Goal: Information Seeking & Learning: Learn about a topic

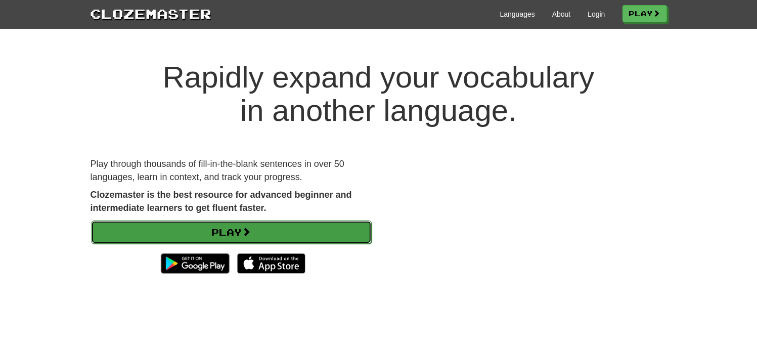
click at [247, 233] on span at bounding box center [246, 231] width 9 height 9
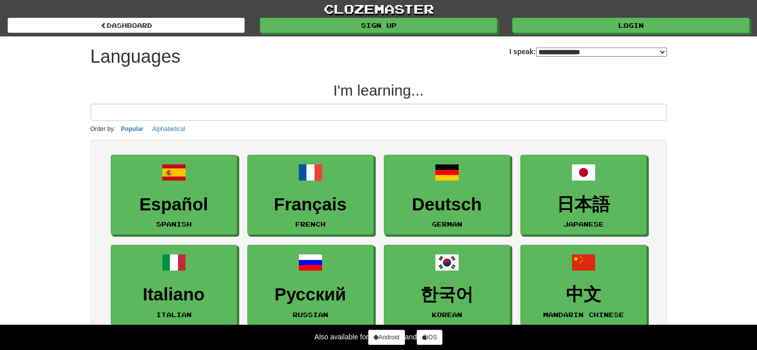
select select "*******"
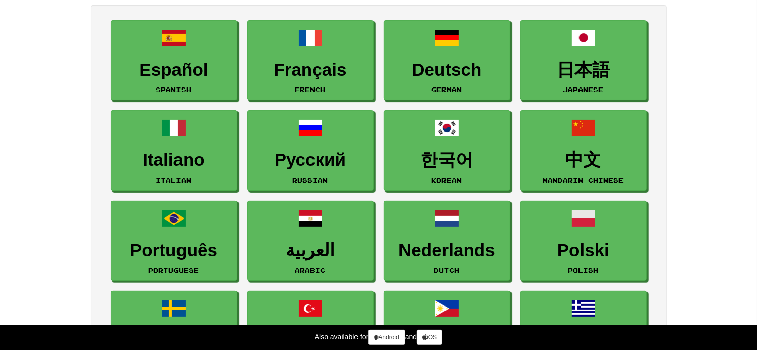
scroll to position [202, 0]
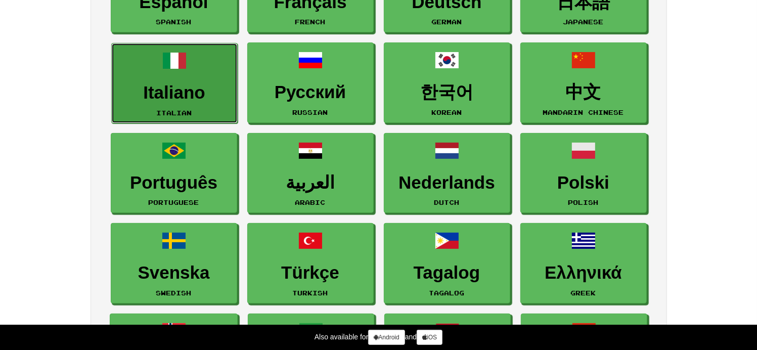
click at [168, 88] on h3 "Italiano" at bounding box center [174, 93] width 115 height 20
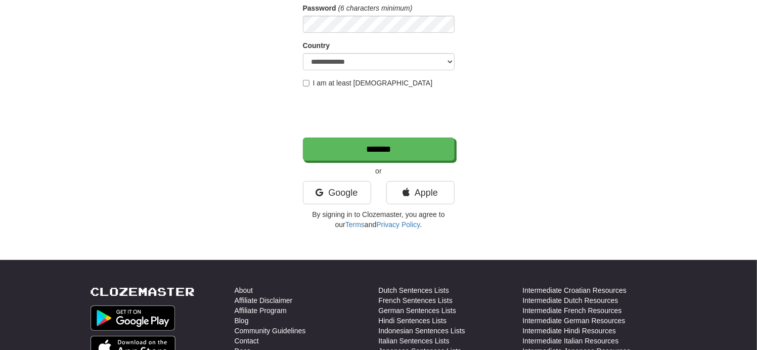
scroll to position [202, 0]
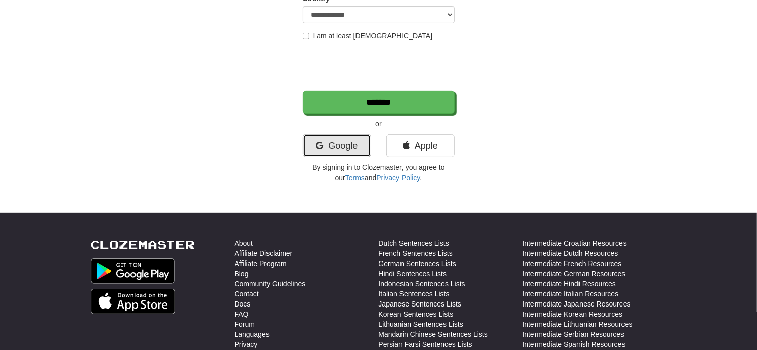
click at [324, 147] on link "Google" at bounding box center [337, 145] width 68 height 23
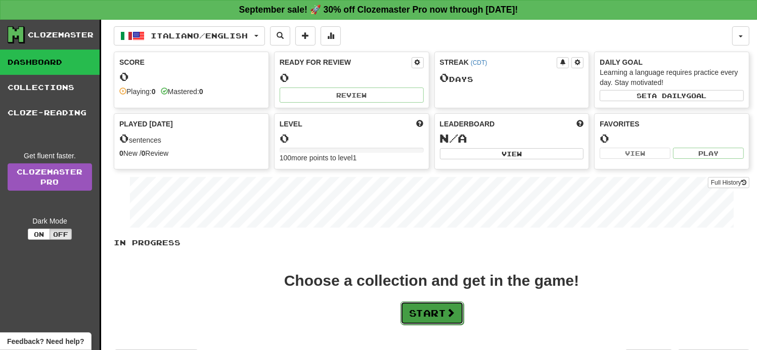
click at [426, 309] on button "Start" at bounding box center [431, 312] width 63 height 23
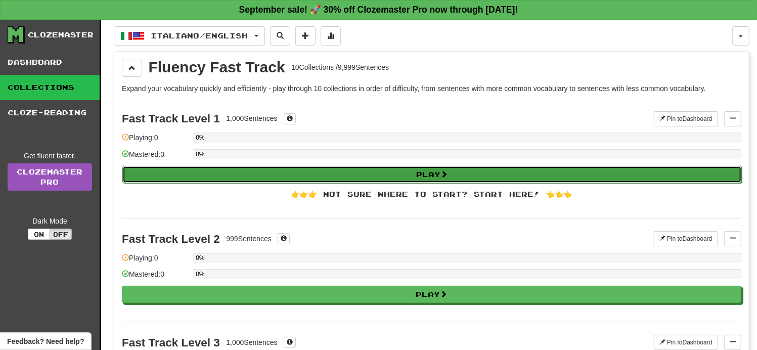
click at [403, 167] on button "Play" at bounding box center [431, 174] width 619 height 17
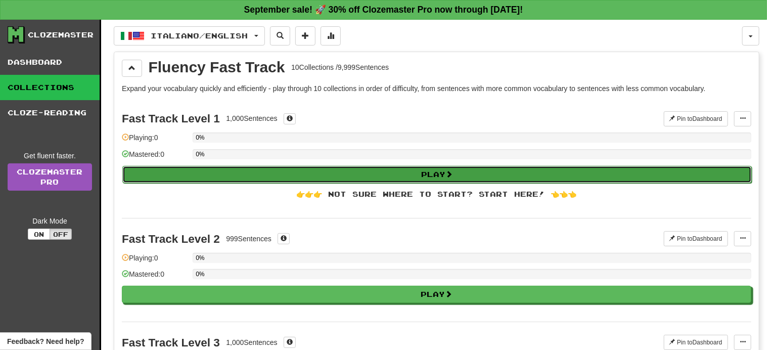
select select "**"
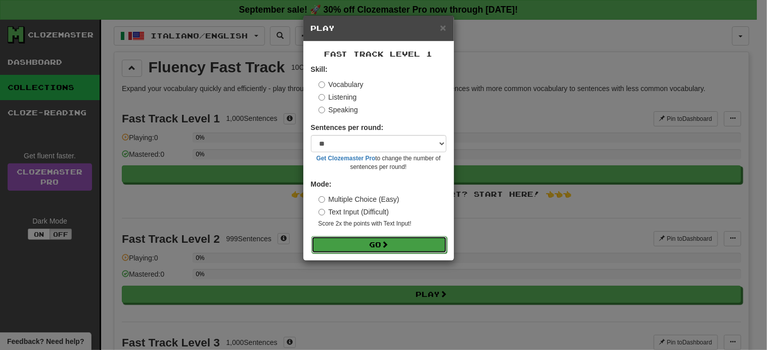
click at [370, 242] on button "Go" at bounding box center [378, 244] width 135 height 17
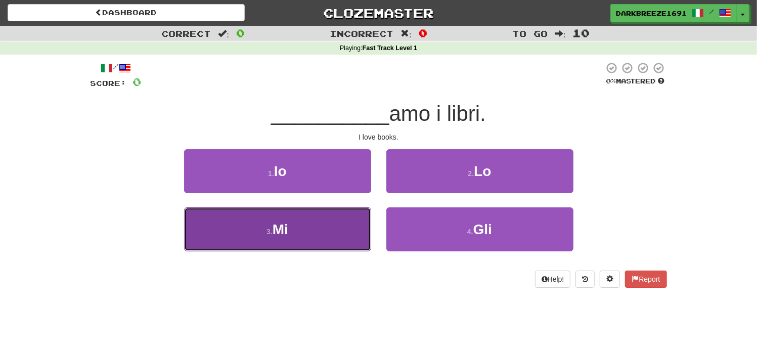
click at [306, 232] on button "3 . Mi" at bounding box center [277, 229] width 187 height 44
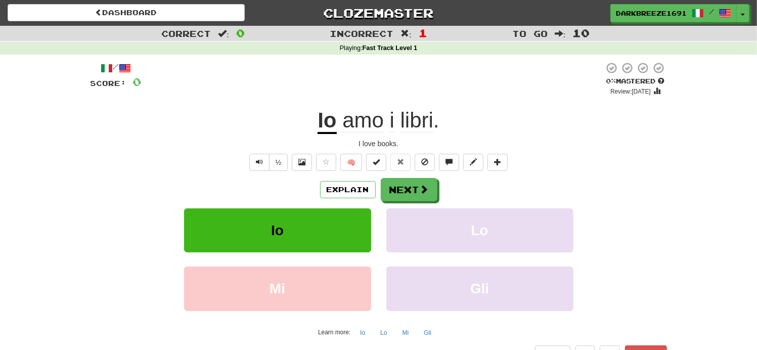
click at [332, 119] on u "Io" at bounding box center [326, 121] width 19 height 26
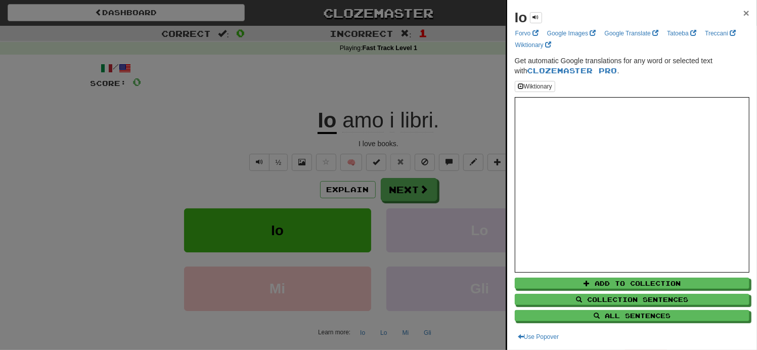
click at [743, 11] on span "×" at bounding box center [746, 13] width 6 height 12
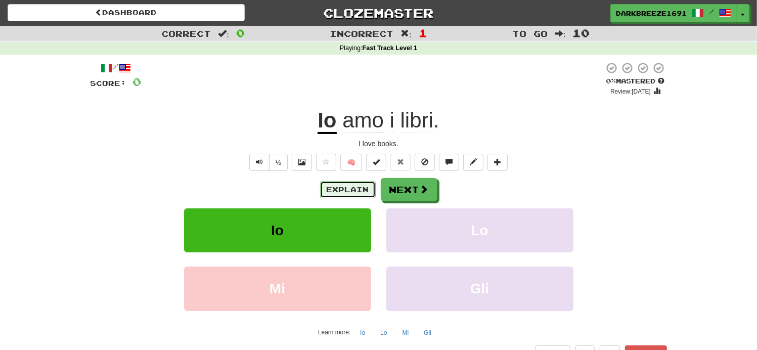
click at [354, 187] on button "Explain" at bounding box center [348, 189] width 56 height 17
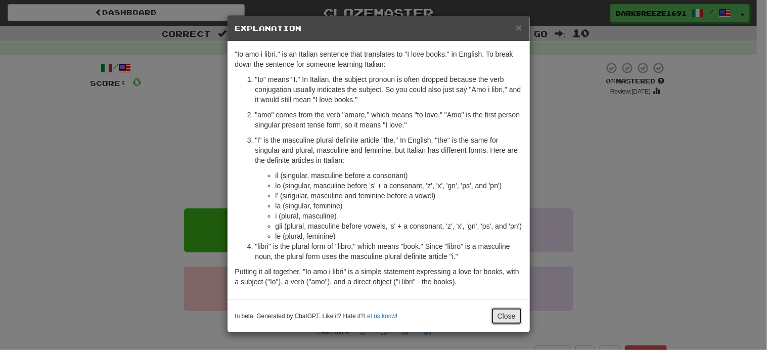
click at [506, 317] on button "Close" at bounding box center [506, 315] width 31 height 17
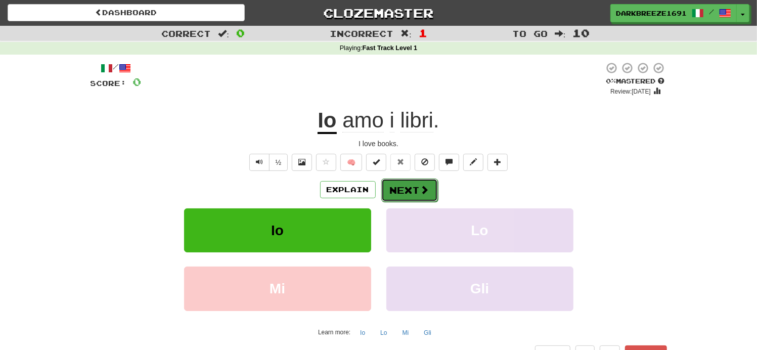
click at [420, 191] on span at bounding box center [424, 189] width 9 height 9
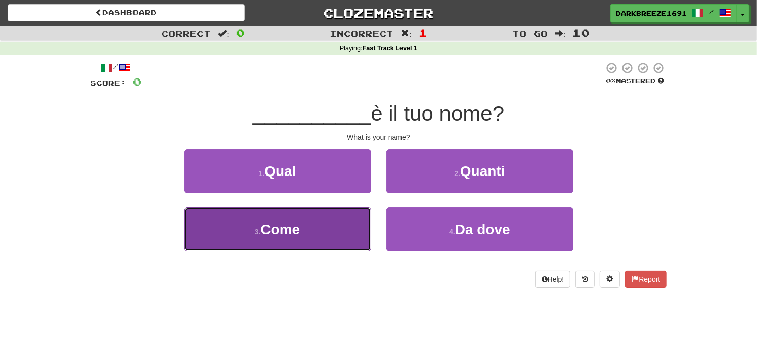
click at [311, 226] on button "3 . Come" at bounding box center [277, 229] width 187 height 44
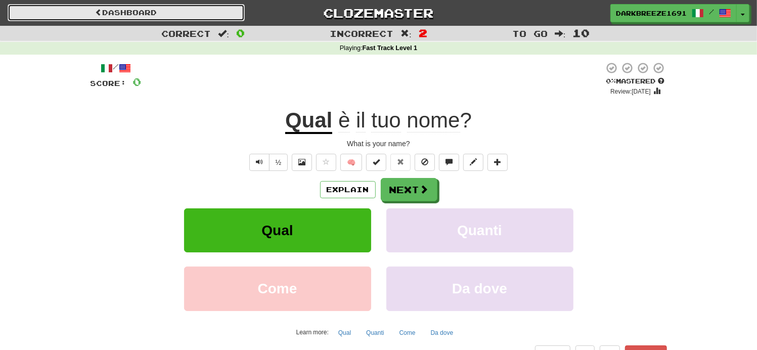
click at [132, 5] on link "Dashboard" at bounding box center [126, 12] width 237 height 17
